Goal: Information Seeking & Learning: Learn about a topic

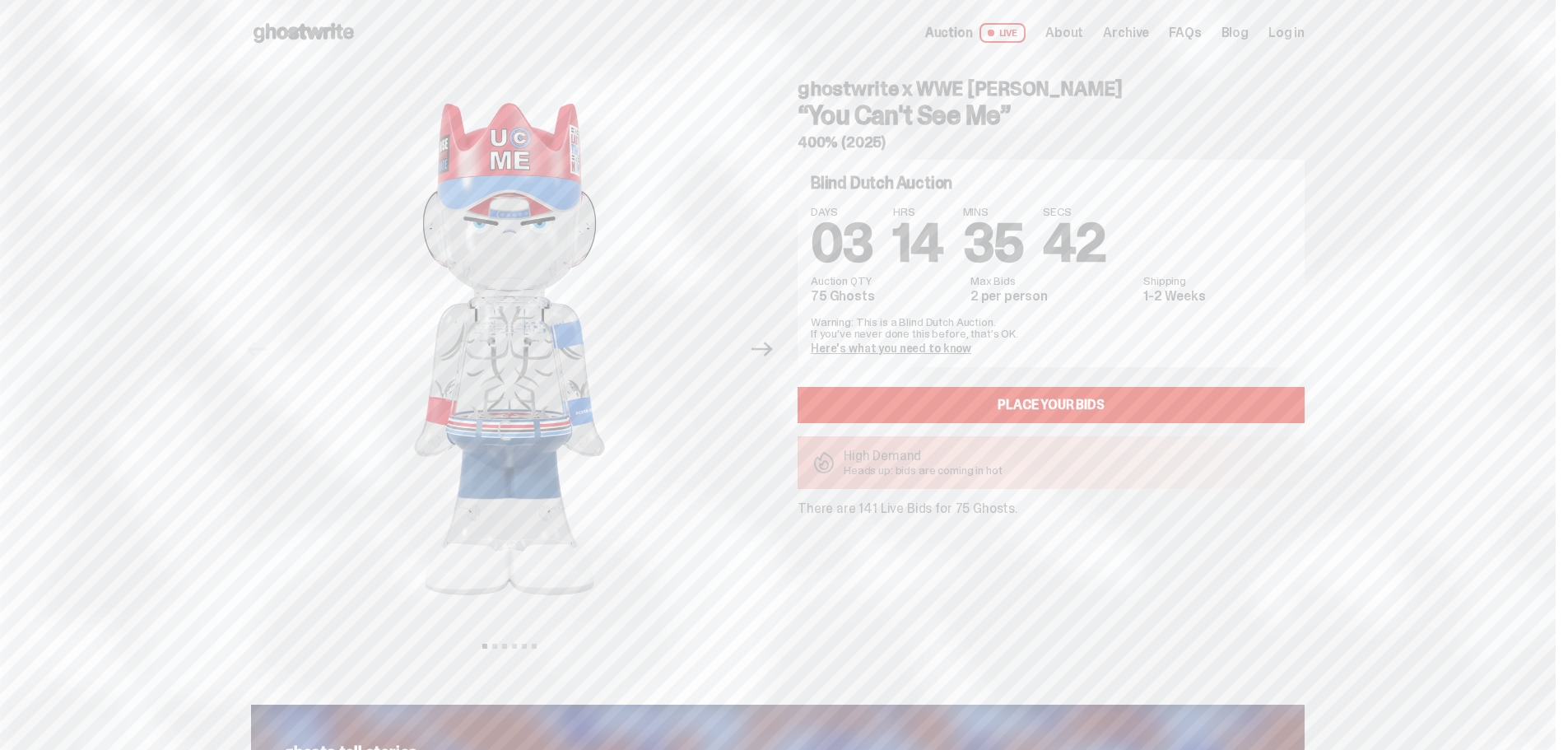
click at [924, 349] on link "Here's what you need to know" at bounding box center [891, 348] width 160 height 15
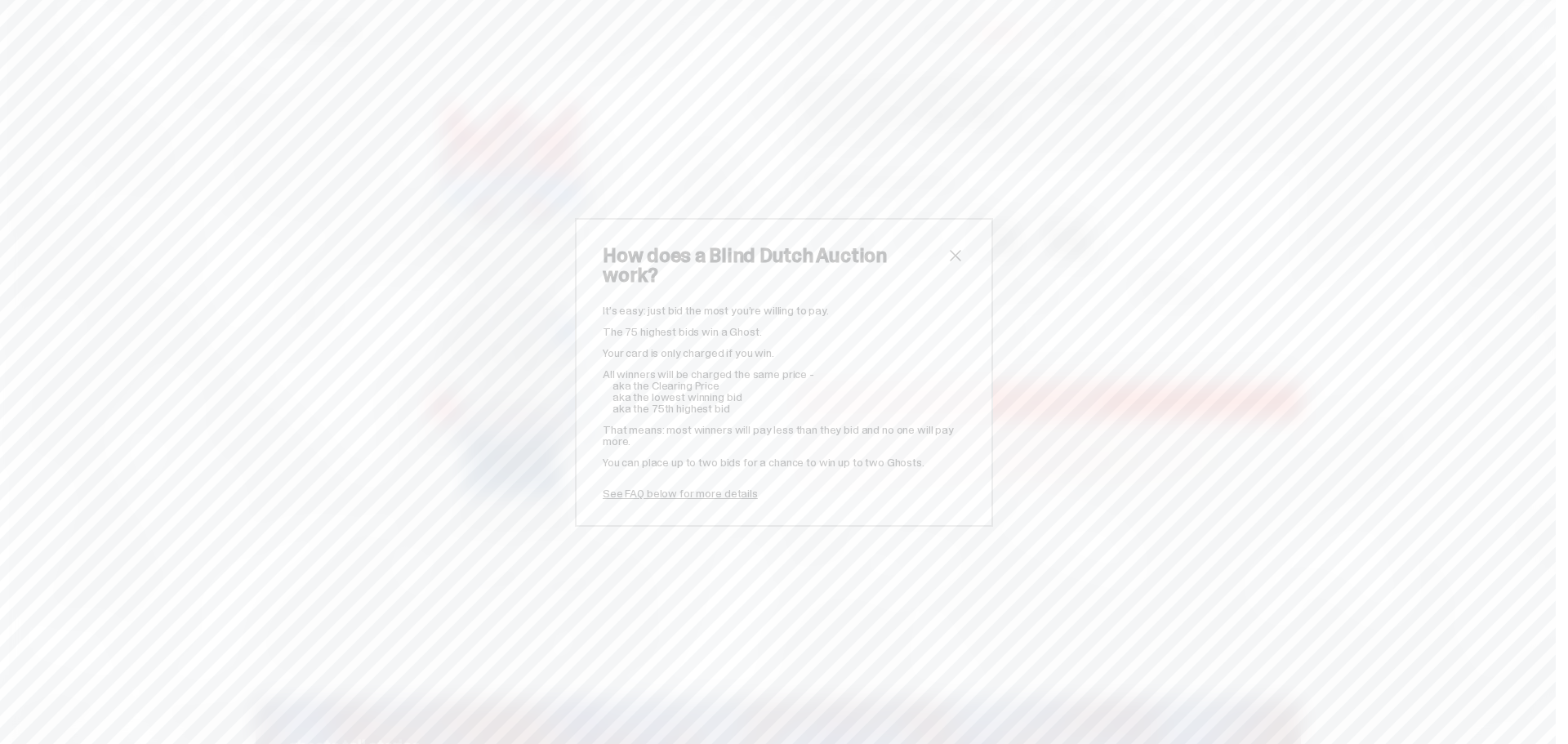
click at [952, 264] on span "close" at bounding box center [955, 256] width 20 height 20
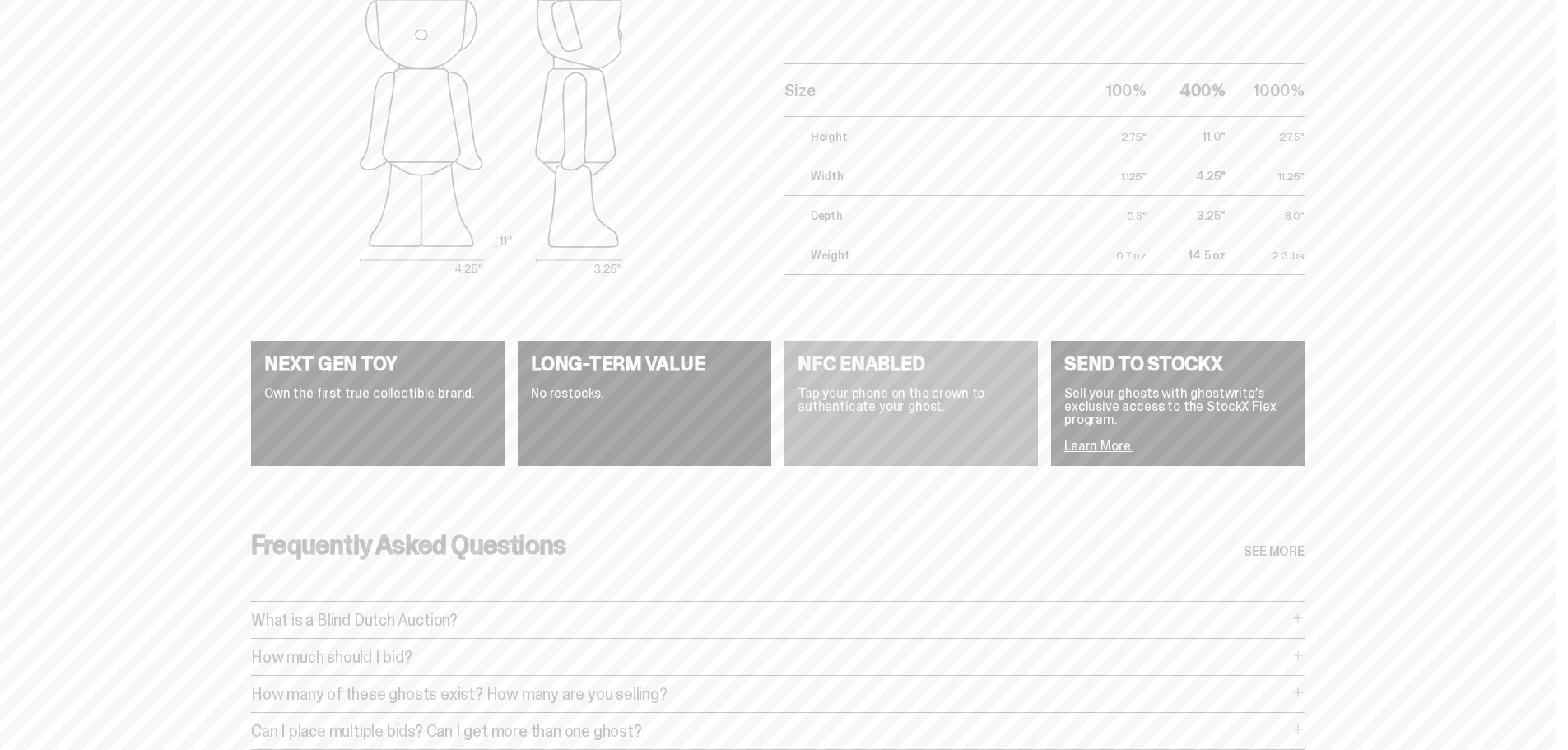
scroll to position [2883, 0]
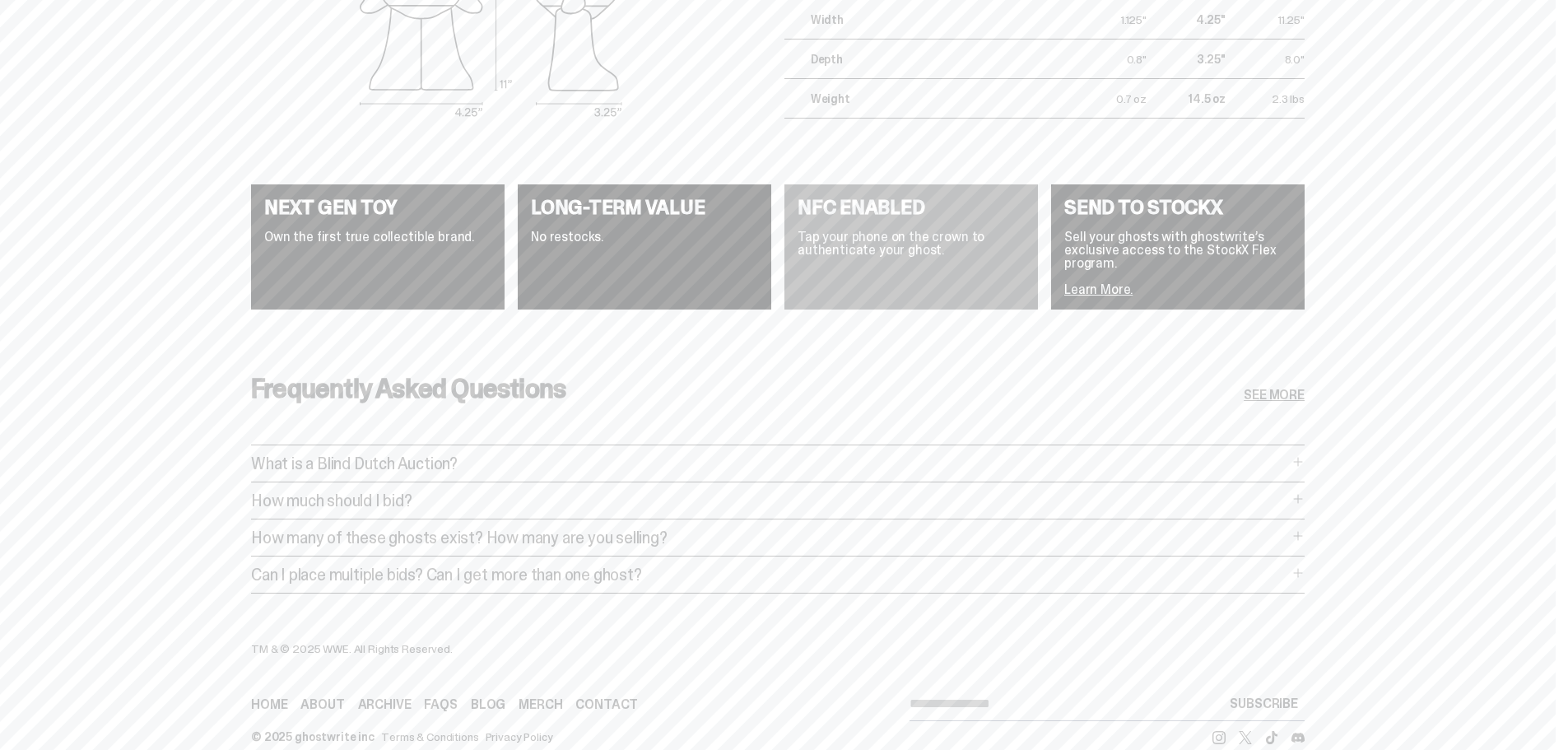
click at [360, 492] on p "How much should I bid?" at bounding box center [769, 500] width 1037 height 16
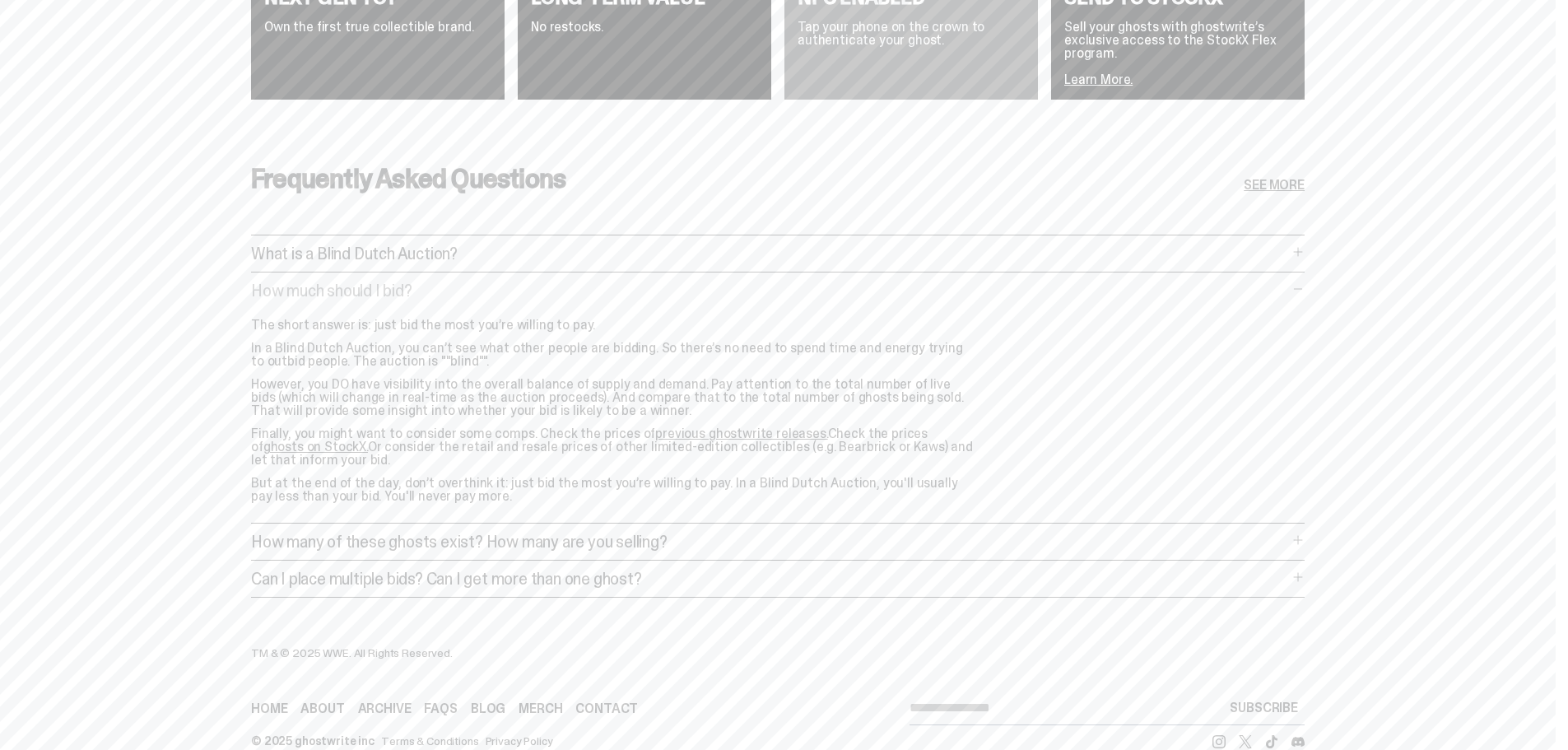
scroll to position [3135, 0]
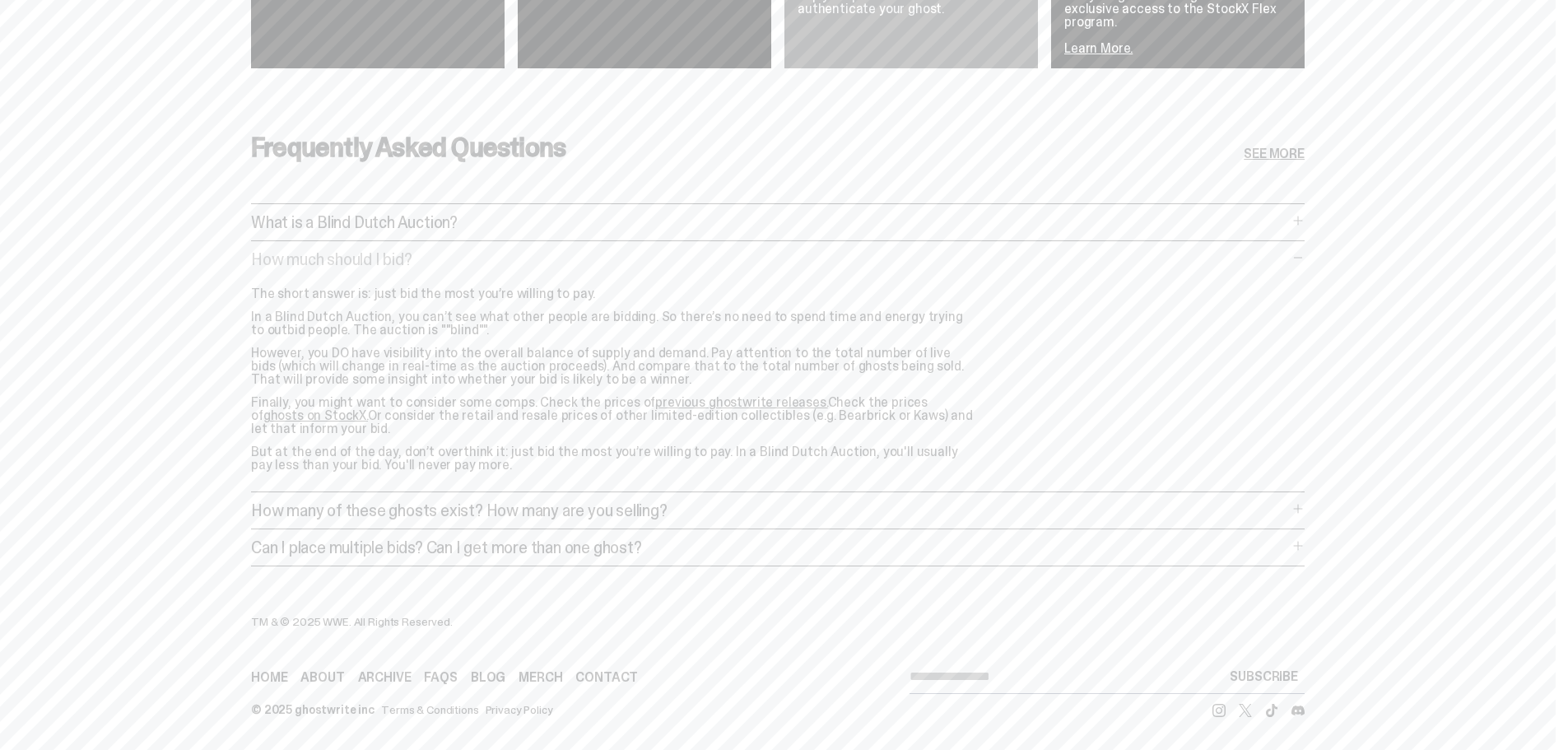
click at [368, 407] on link "ghosts on StockX." at bounding box center [315, 416] width 104 height 17
click at [468, 503] on p "How many of these ghosts exist? How many are you selling?" at bounding box center [769, 510] width 1037 height 16
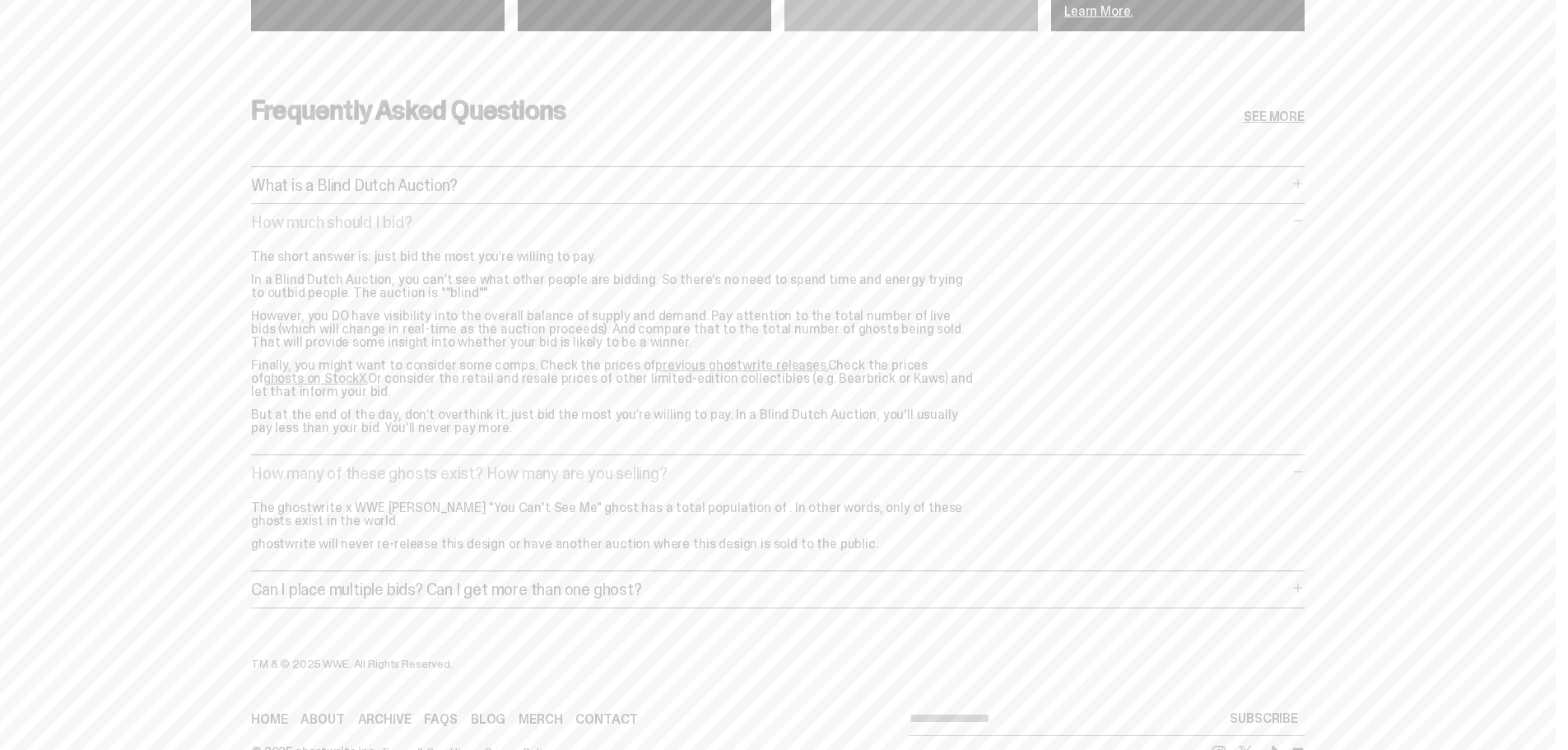
scroll to position [3132, 0]
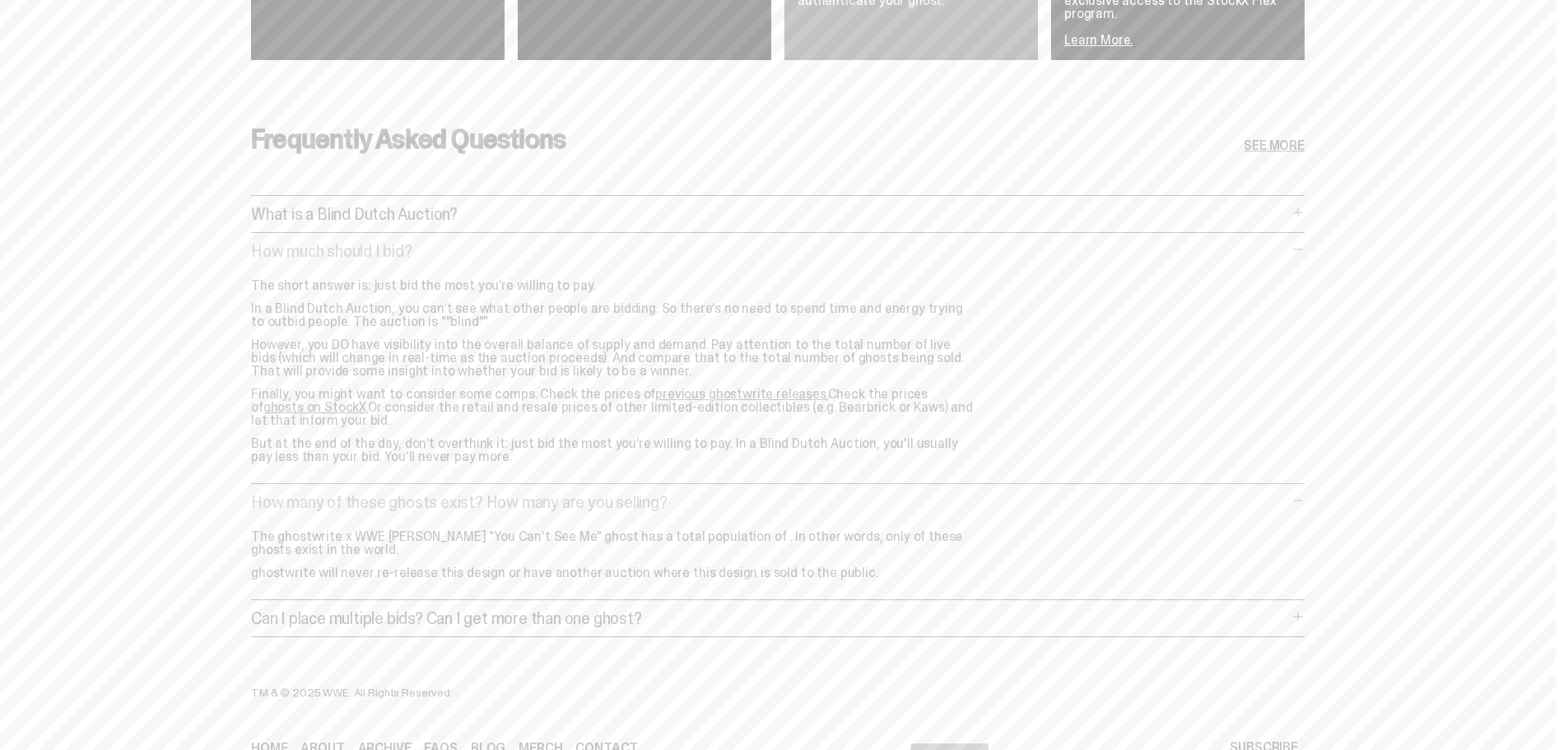
click at [457, 623] on p "Can I place multiple bids? Can I get more than one ghost?" at bounding box center [769, 618] width 1037 height 16
click at [764, 400] on p "Finally, you might want to consider some comps. Check the prices of previous gh…" at bounding box center [613, 408] width 725 height 40
click at [757, 396] on link "previous ghostwrite releases." at bounding box center [741, 394] width 172 height 17
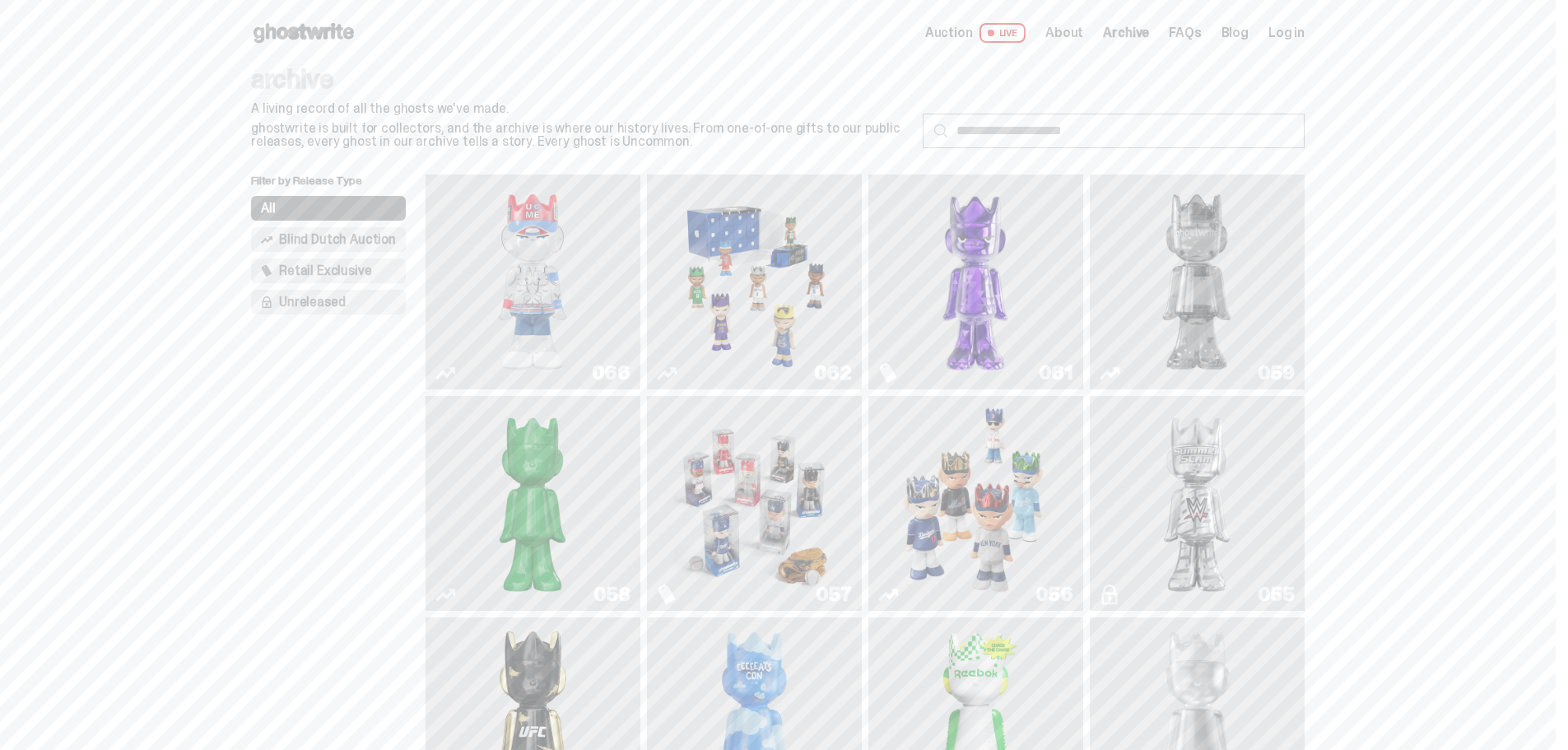
click at [1033, 259] on img "Fantasy" at bounding box center [975, 282] width 161 height 202
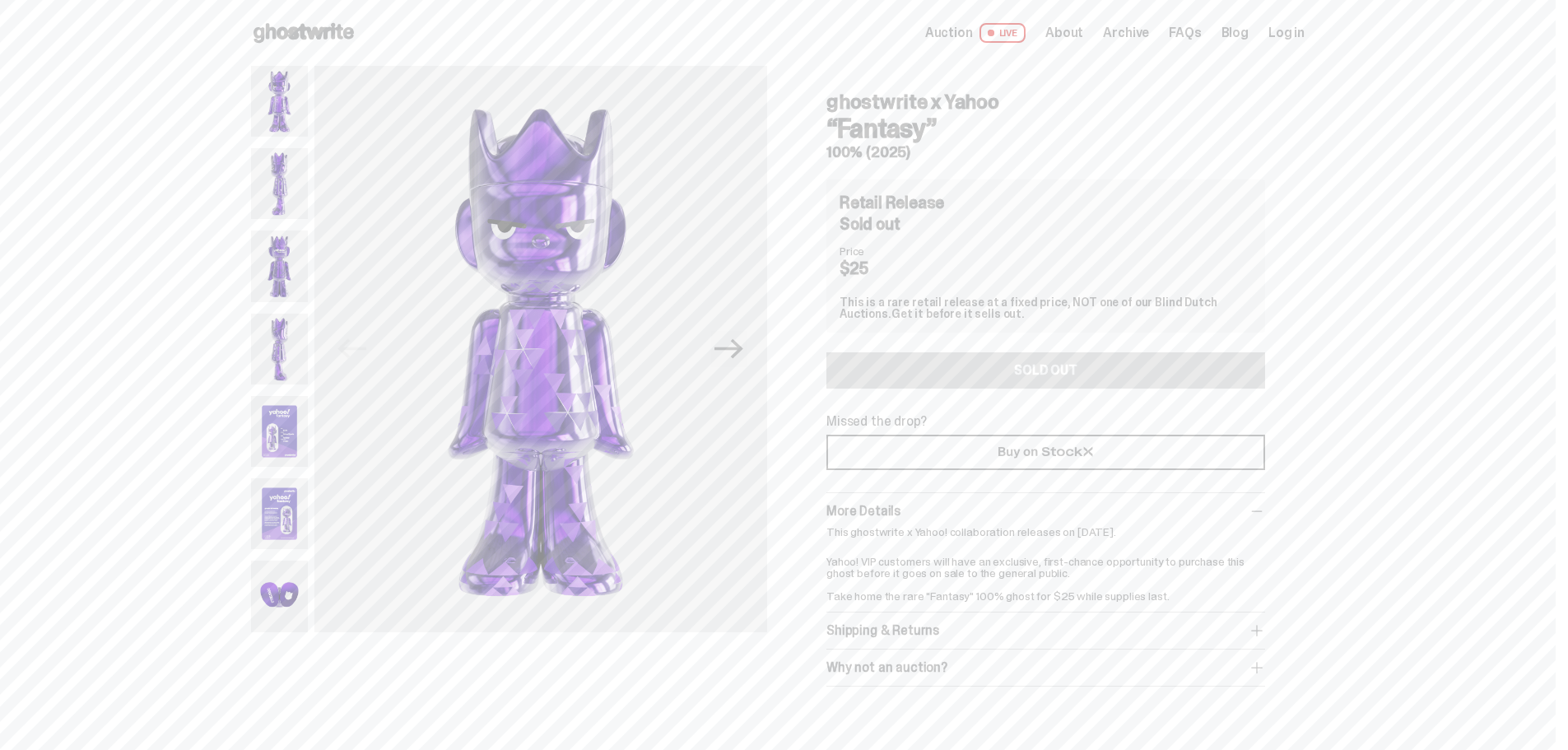
click at [285, 348] on img at bounding box center [279, 349] width 57 height 71
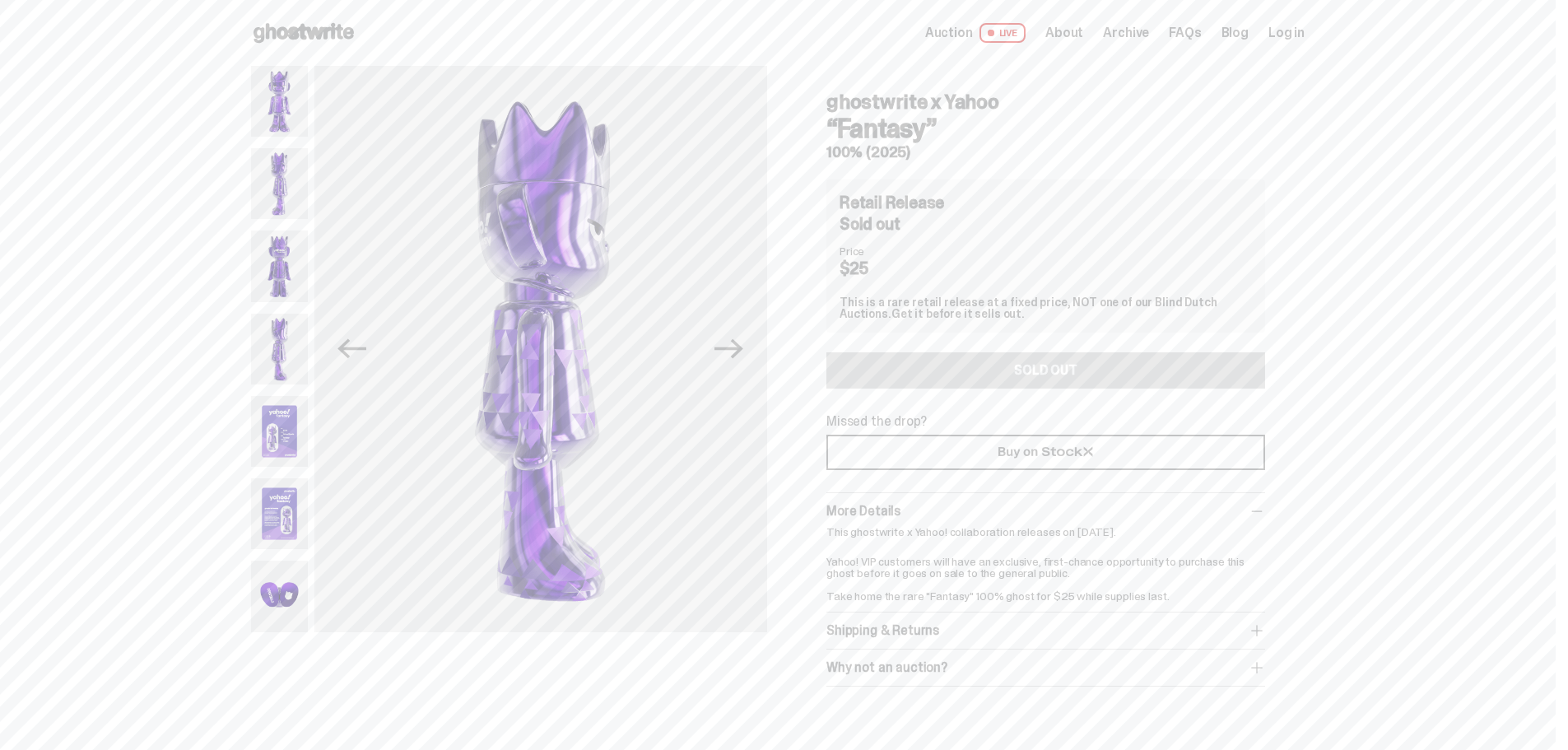
click at [296, 444] on img at bounding box center [279, 432] width 57 height 71
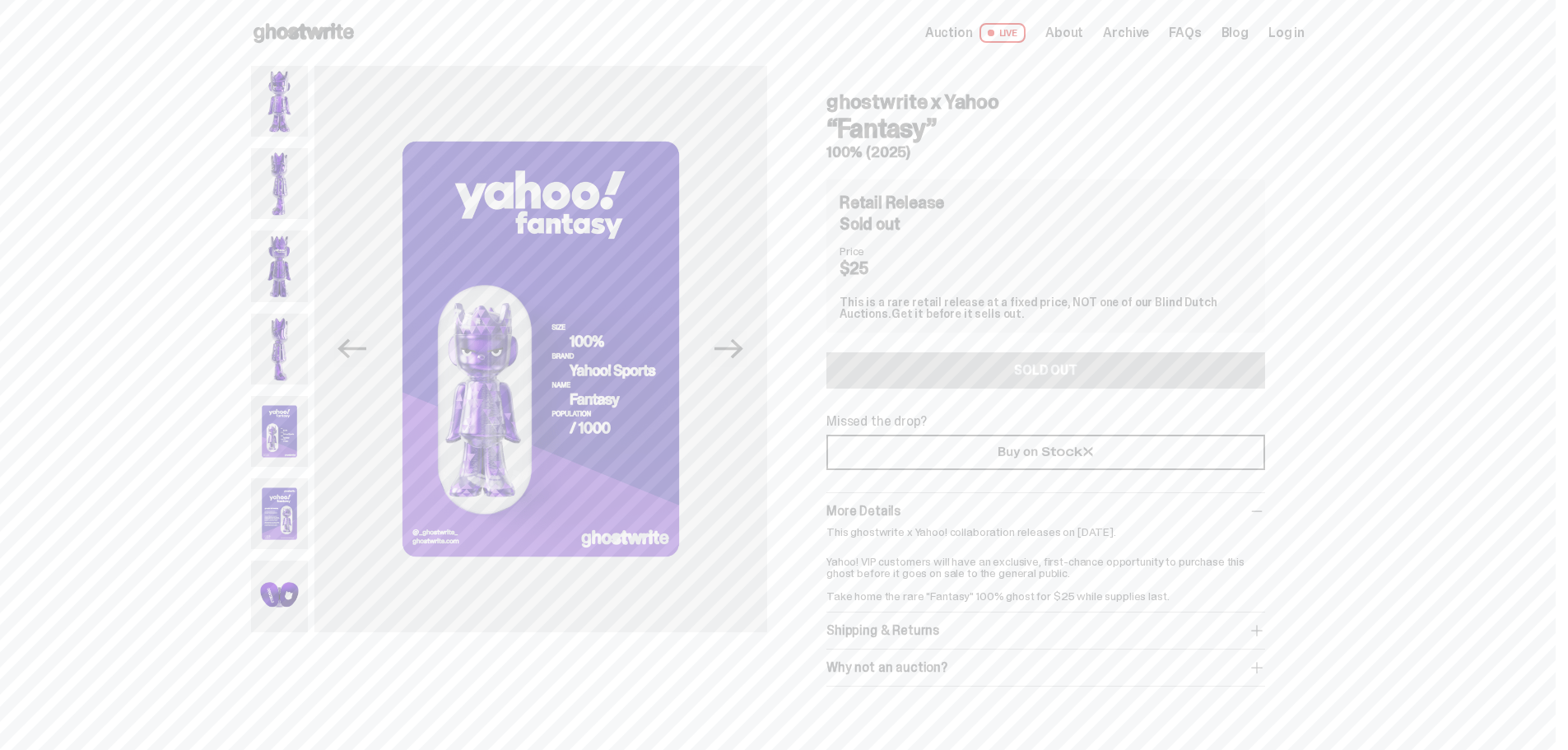
click at [296, 518] on img at bounding box center [279, 514] width 57 height 71
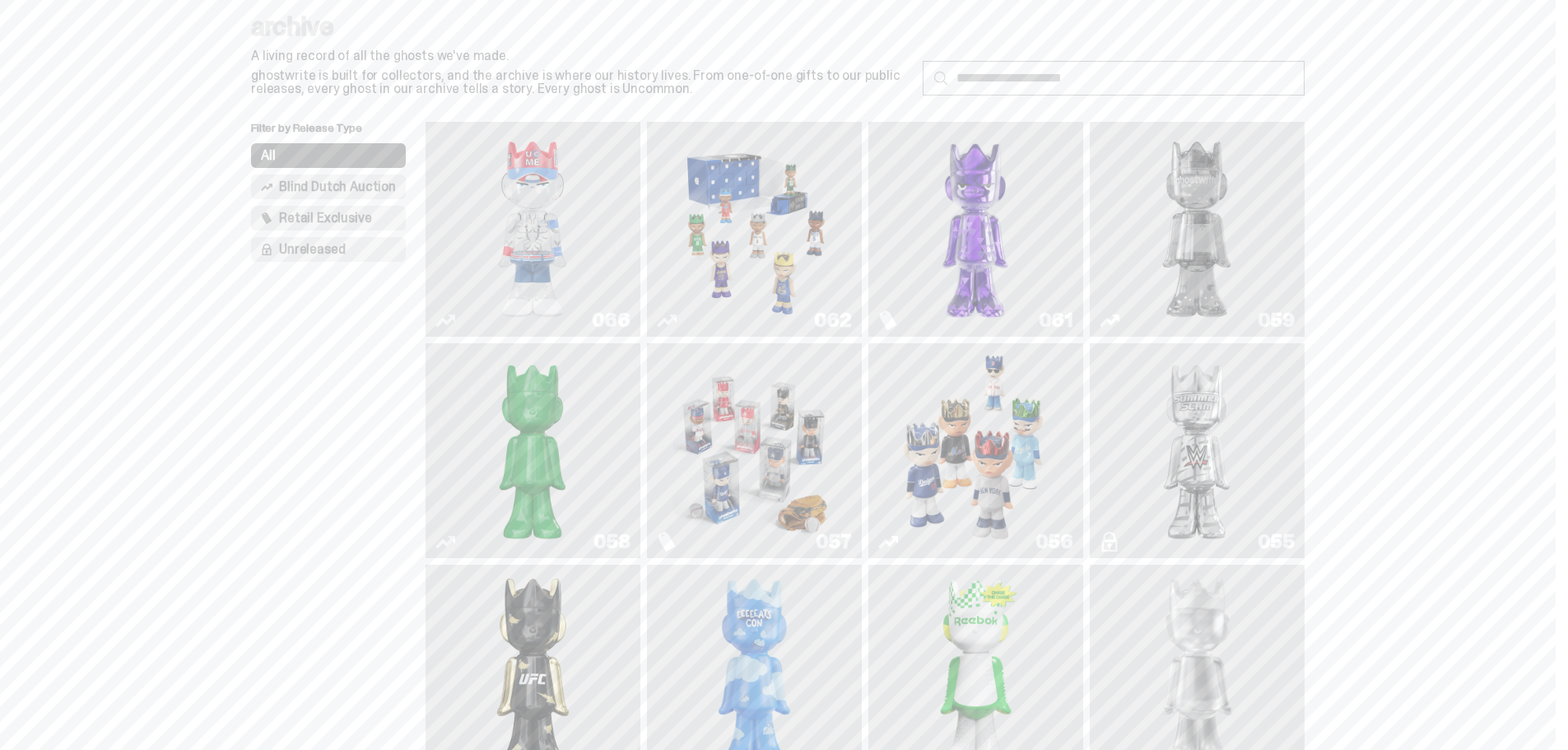
scroll to position [83, 0]
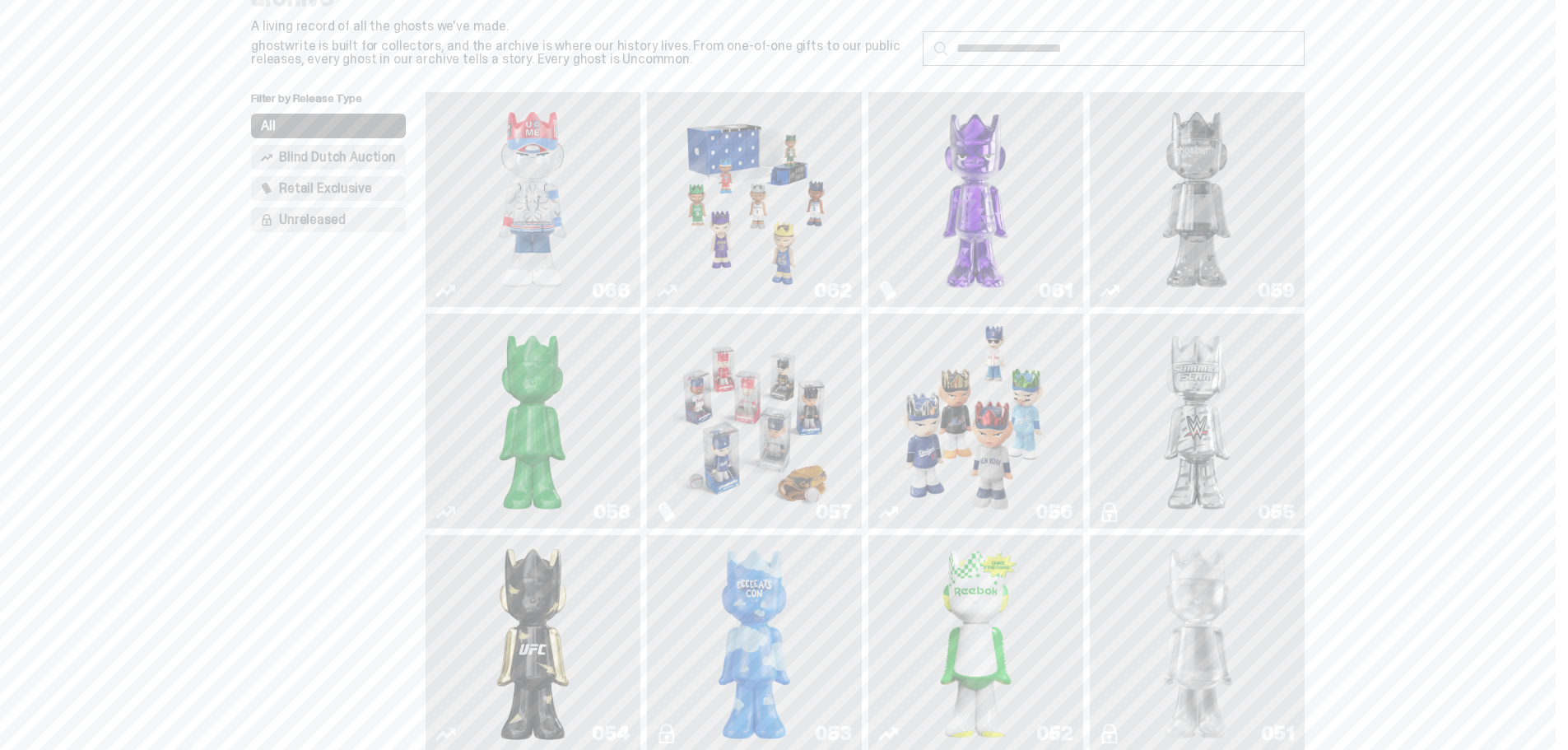
click at [1229, 390] on img "I Was There SummerSlam" at bounding box center [1197, 422] width 161 height 202
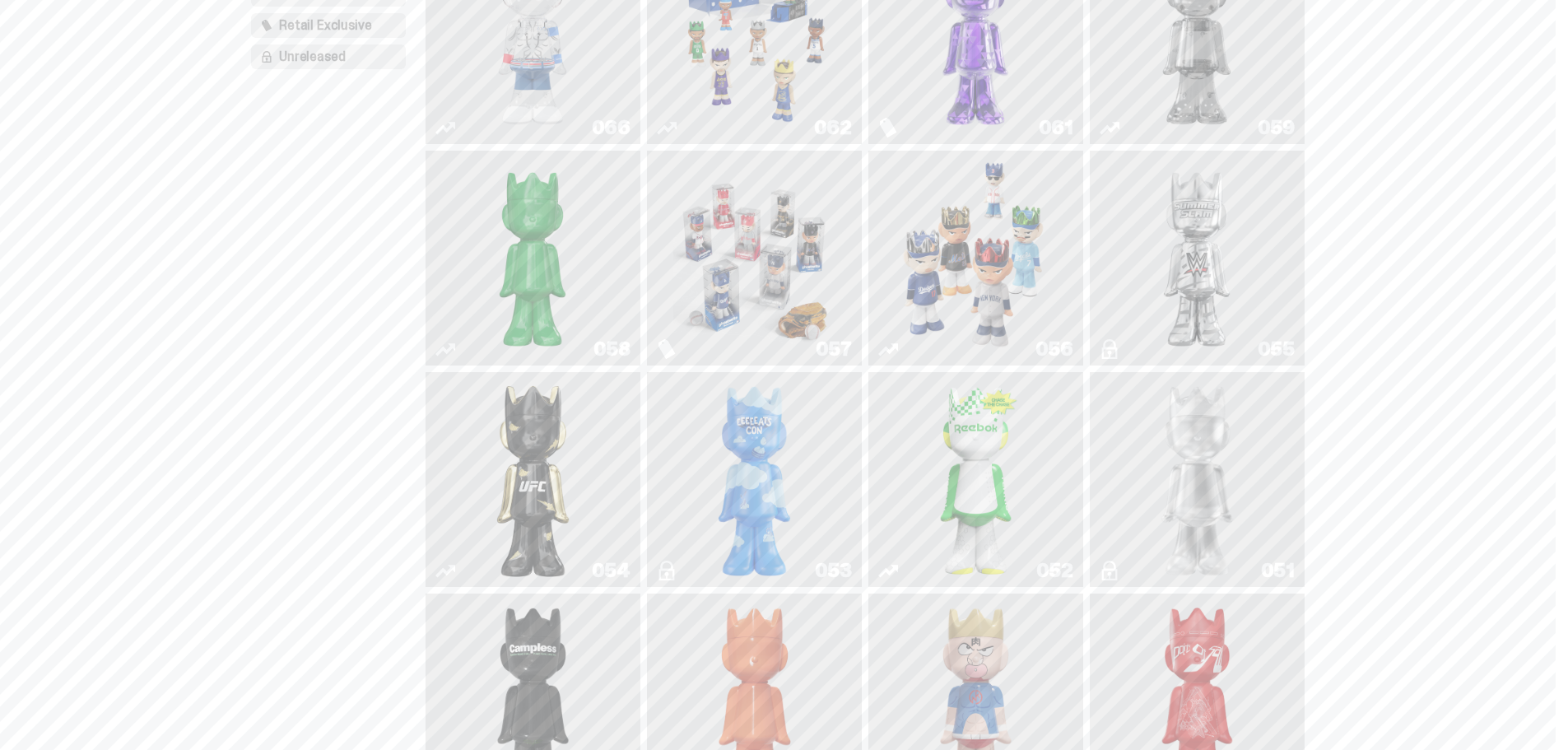
scroll to position [165, 0]
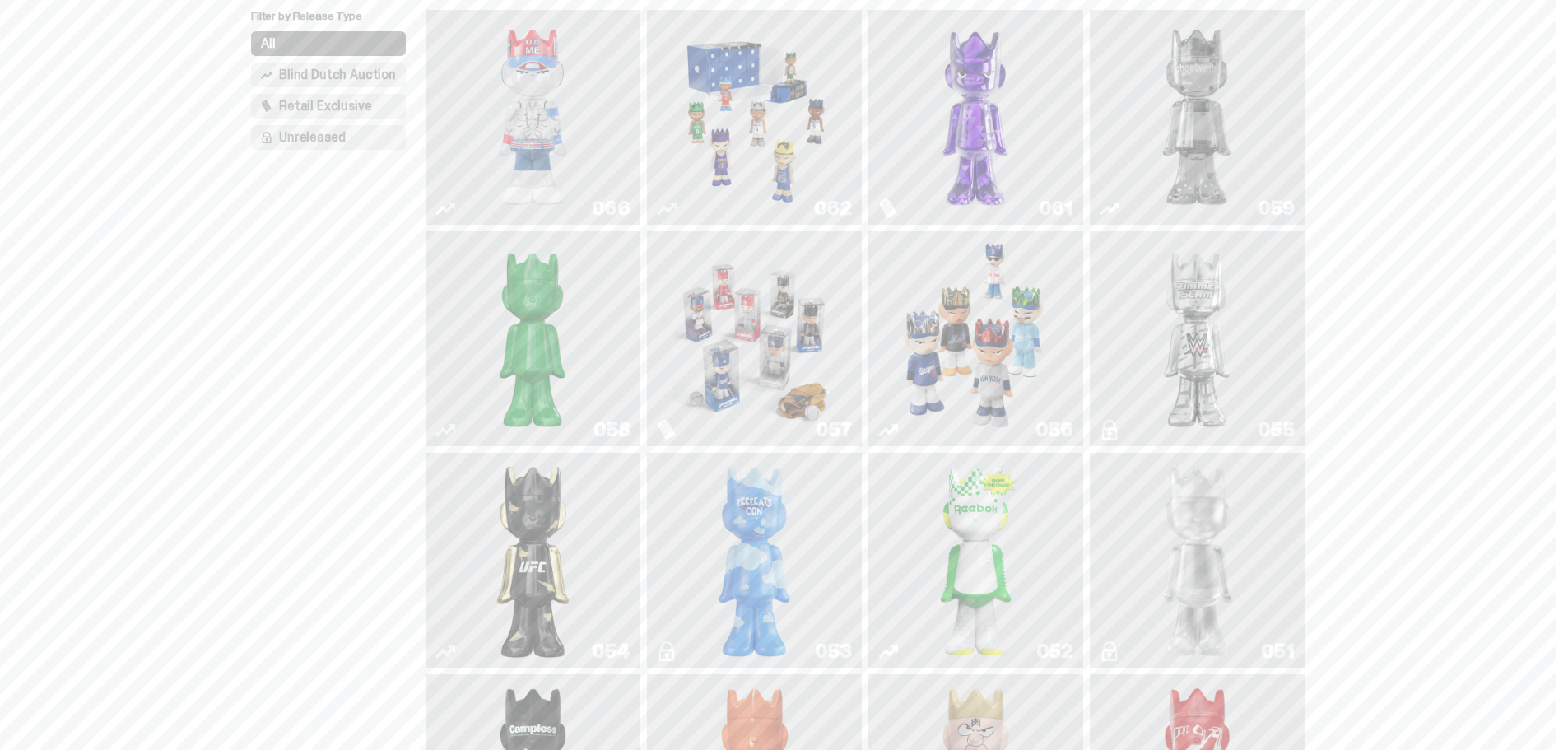
click at [558, 327] on img "Schrödinger's ghost: Sunday Green" at bounding box center [532, 339] width 161 height 202
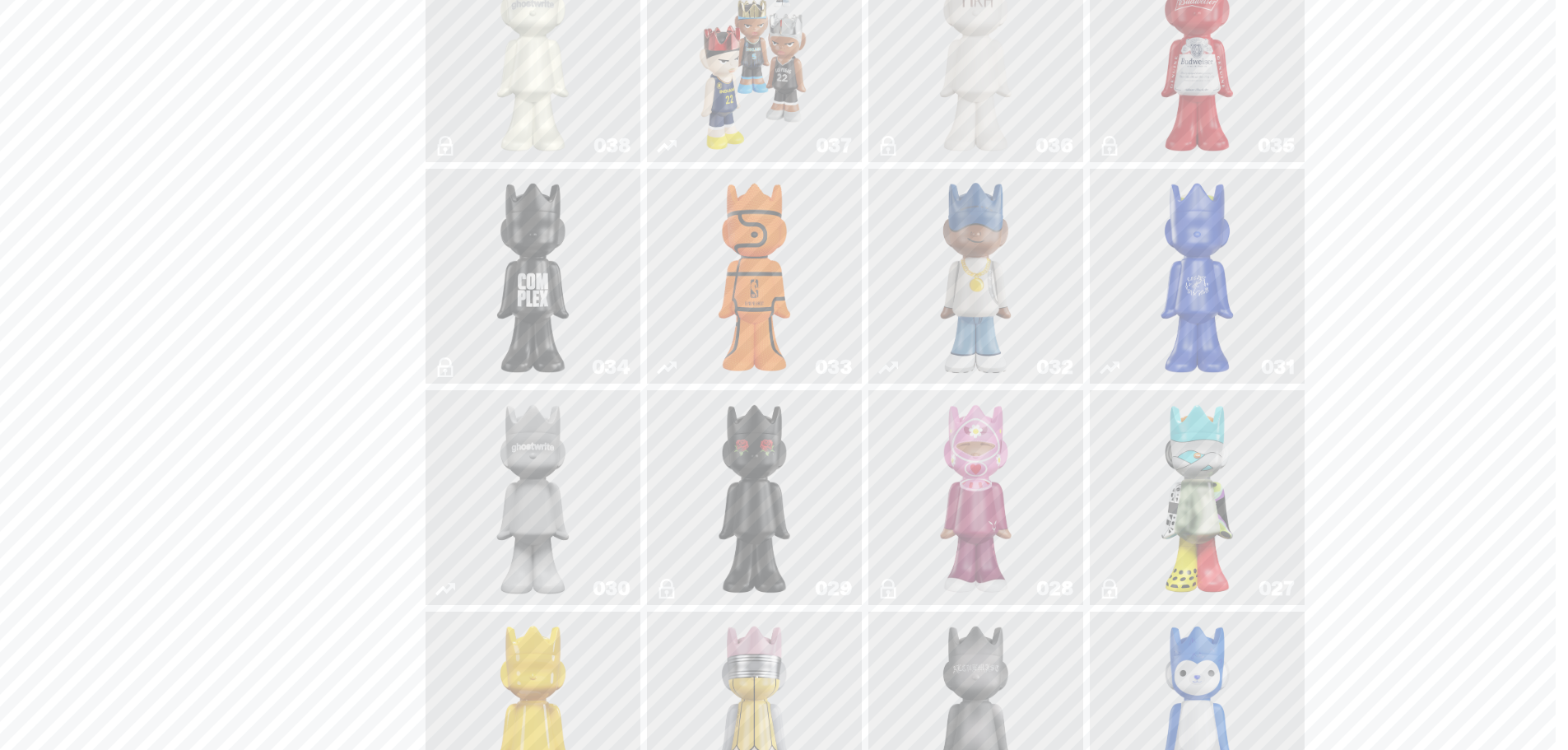
scroll to position [1483, 0]
